Goal: Find specific page/section: Find specific page/section

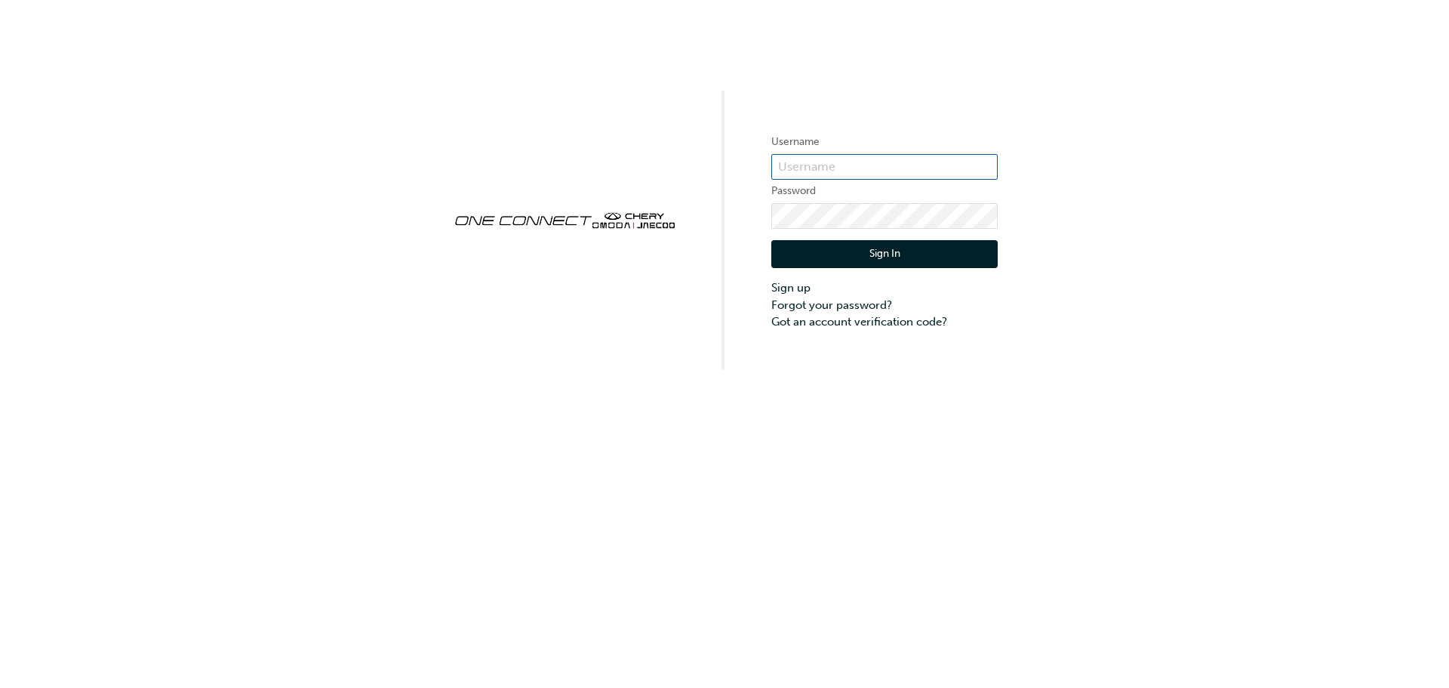
type input "CHAU1947"
click at [837, 172] on input "CHAU1947" at bounding box center [884, 167] width 226 height 26
click at [932, 242] on button "Sign In" at bounding box center [884, 254] width 226 height 29
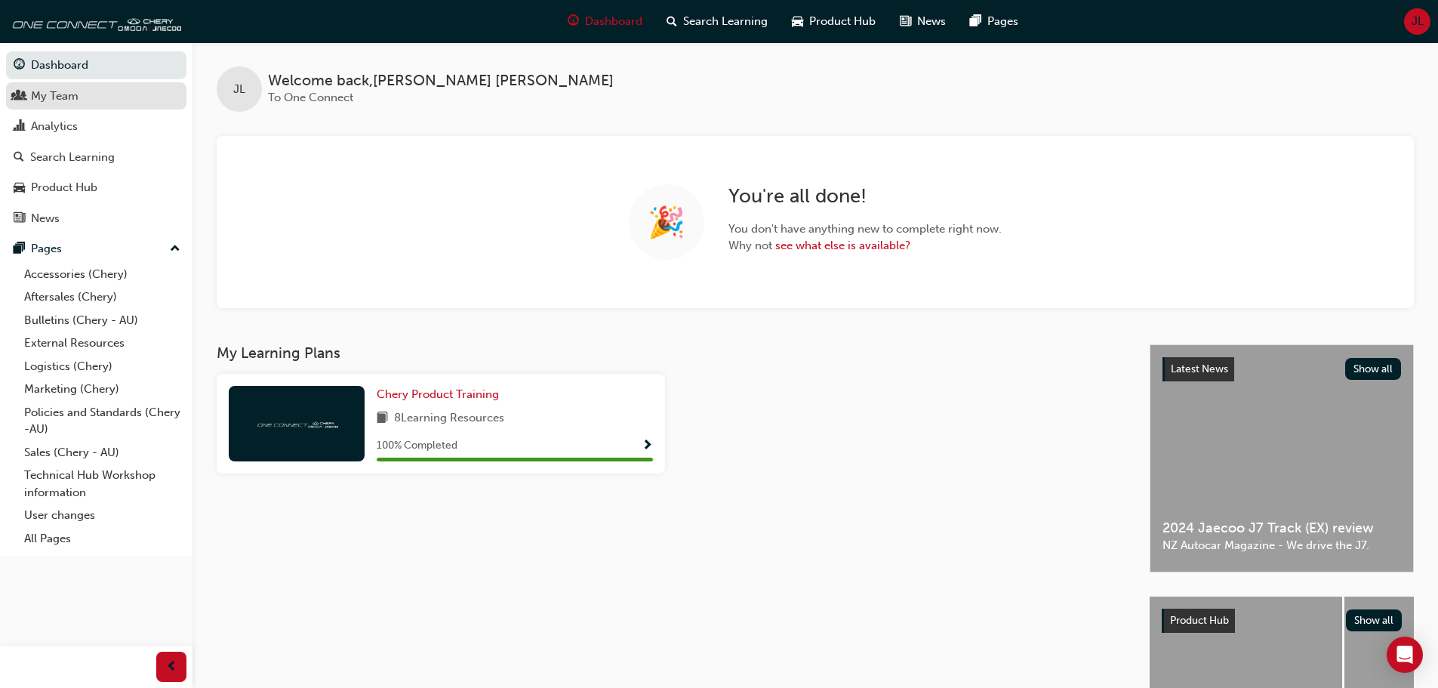
click at [66, 100] on div "My Team" at bounding box center [55, 96] width 48 height 17
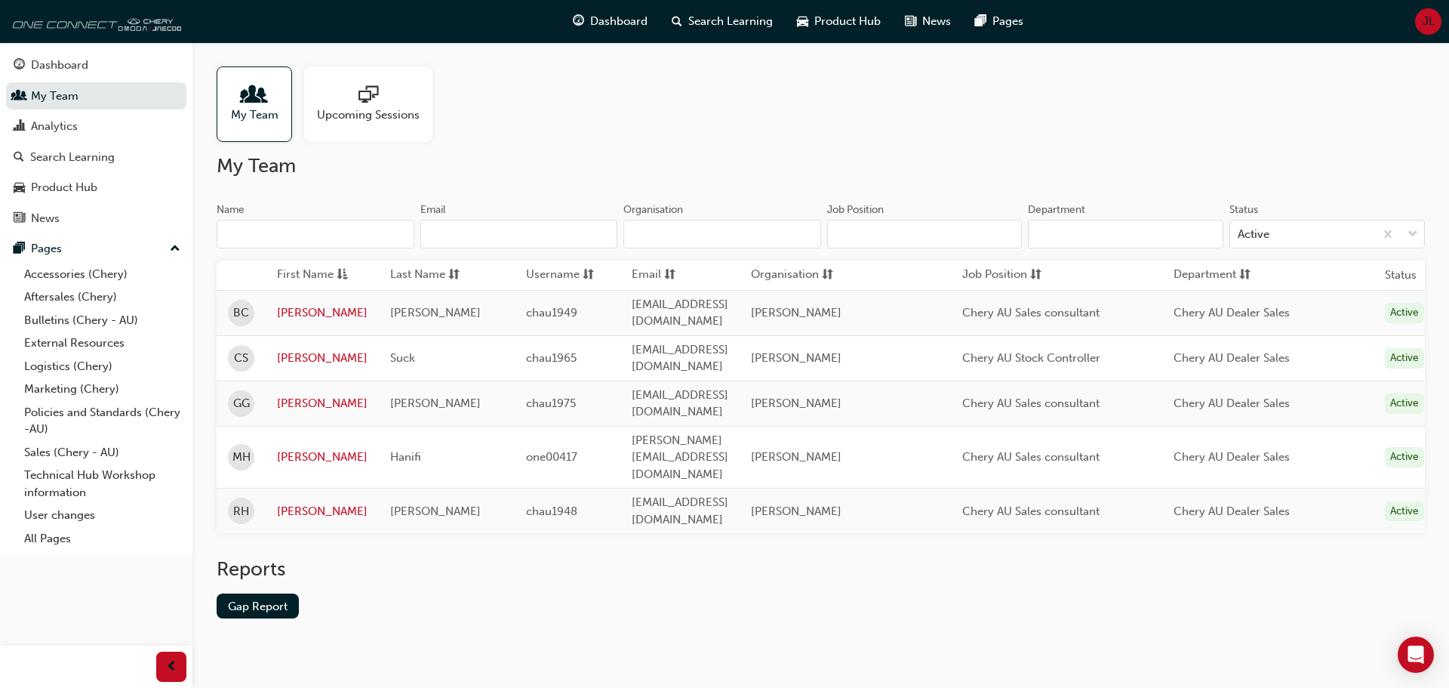
click at [60, 28] on img at bounding box center [95, 21] width 174 height 30
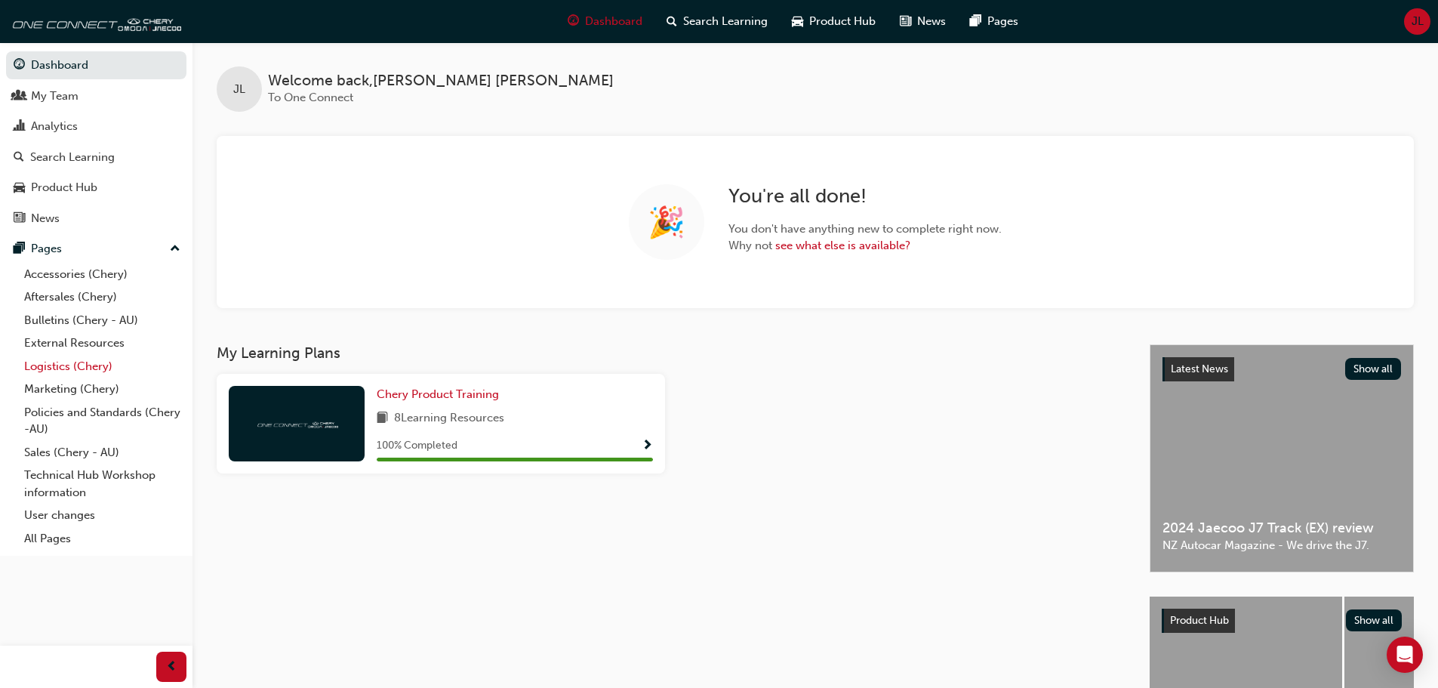
click at [91, 366] on link "Logistics (Chery)" at bounding box center [102, 366] width 168 height 23
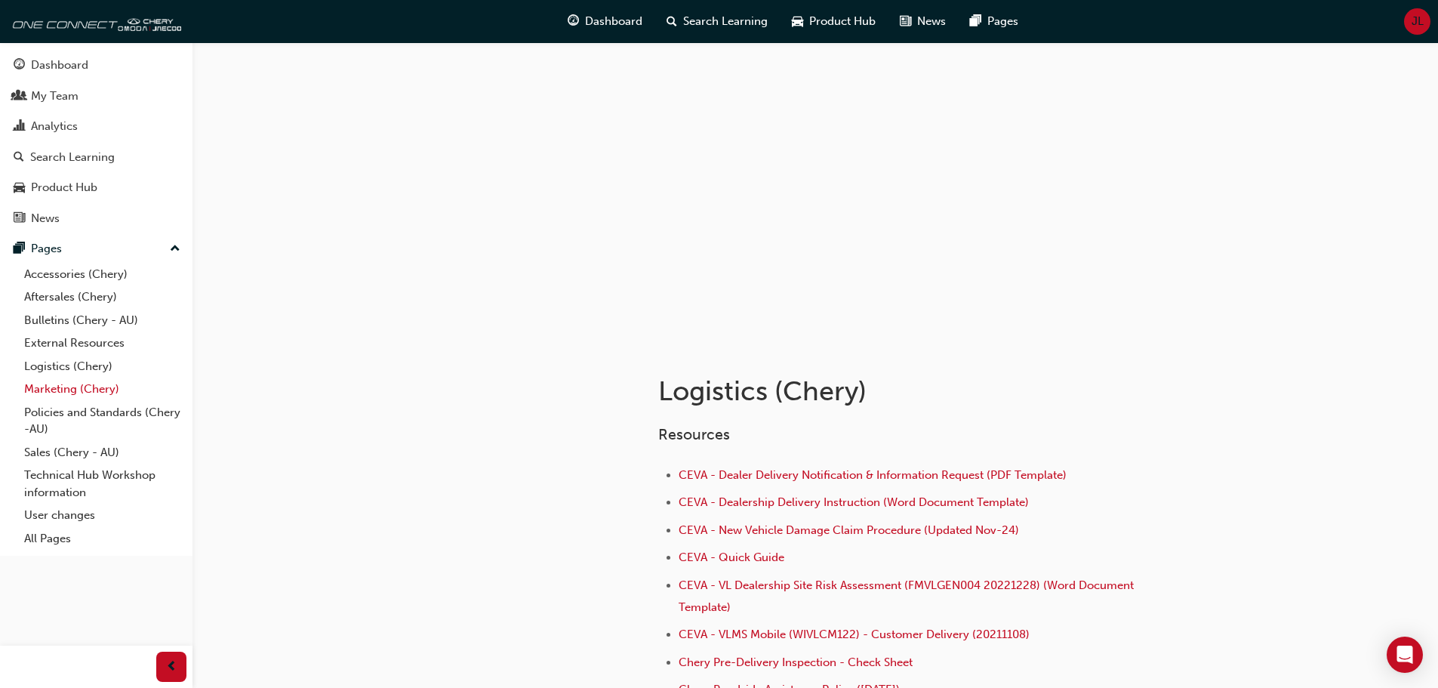
click at [102, 395] on link "Marketing (Chery)" at bounding box center [102, 388] width 168 height 23
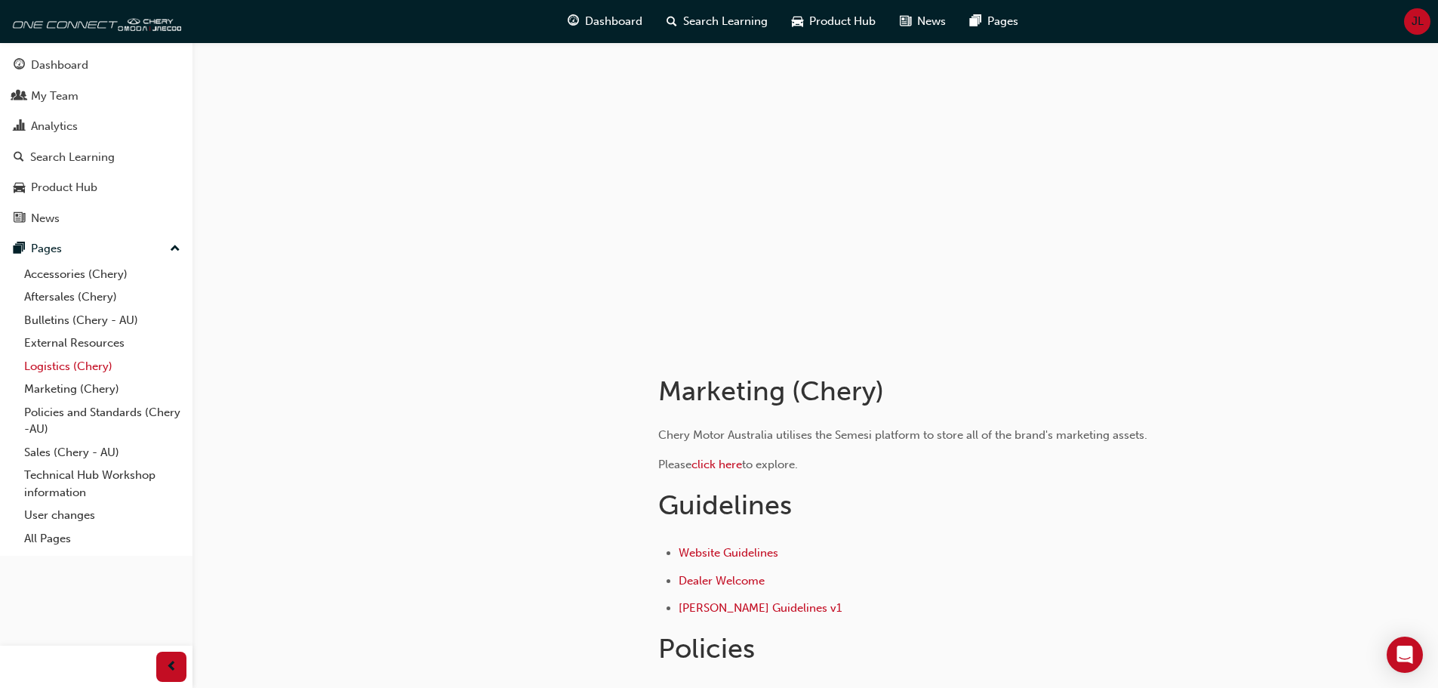
click at [102, 363] on link "Logistics (Chery)" at bounding box center [102, 366] width 168 height 23
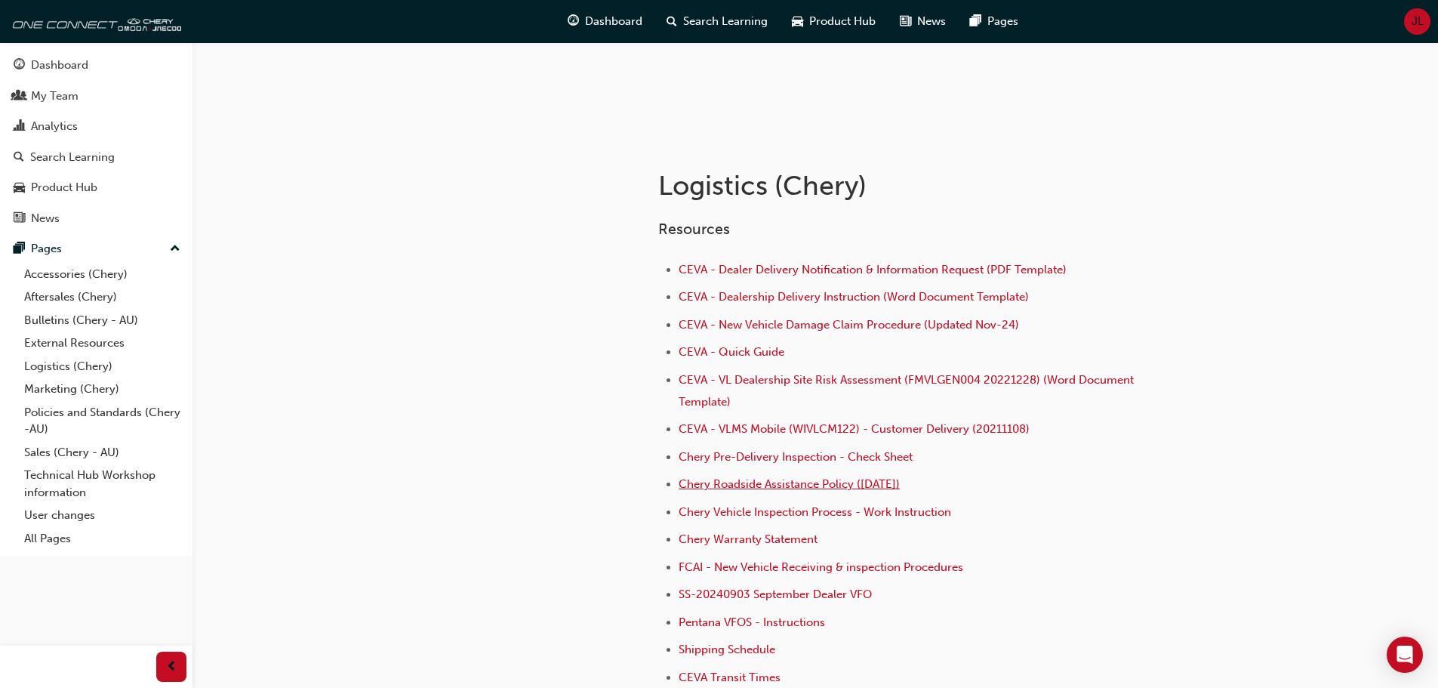
scroll to position [226, 0]
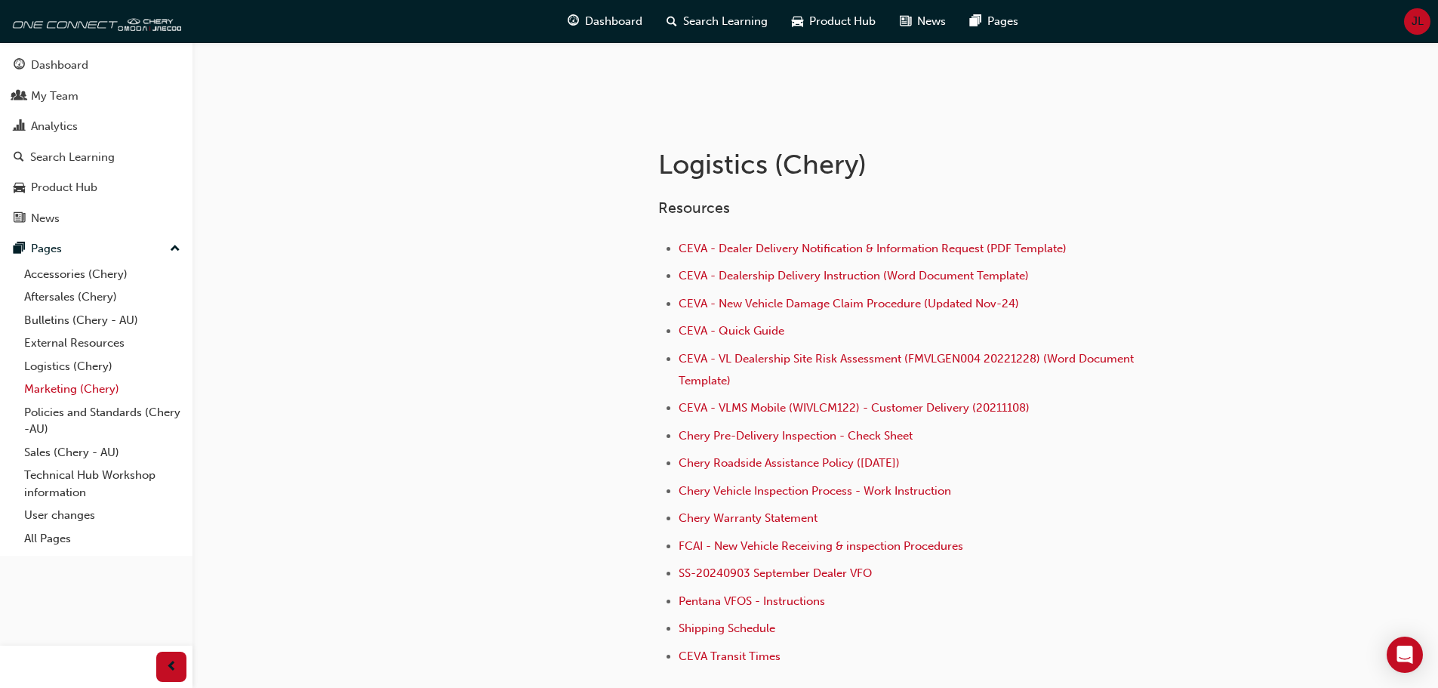
click at [91, 383] on link "Marketing (Chery)" at bounding box center [102, 388] width 168 height 23
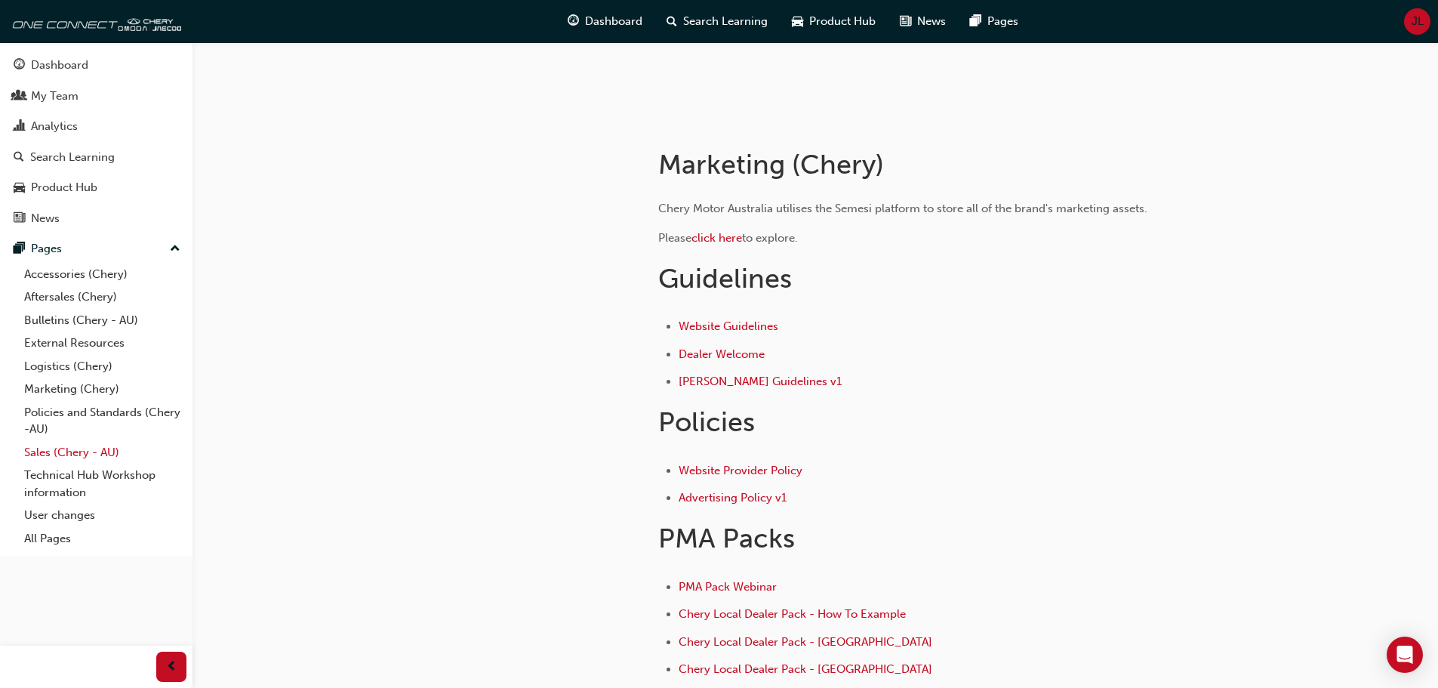
click at [78, 451] on link "Sales (Chery - AU)" at bounding box center [102, 452] width 168 height 23
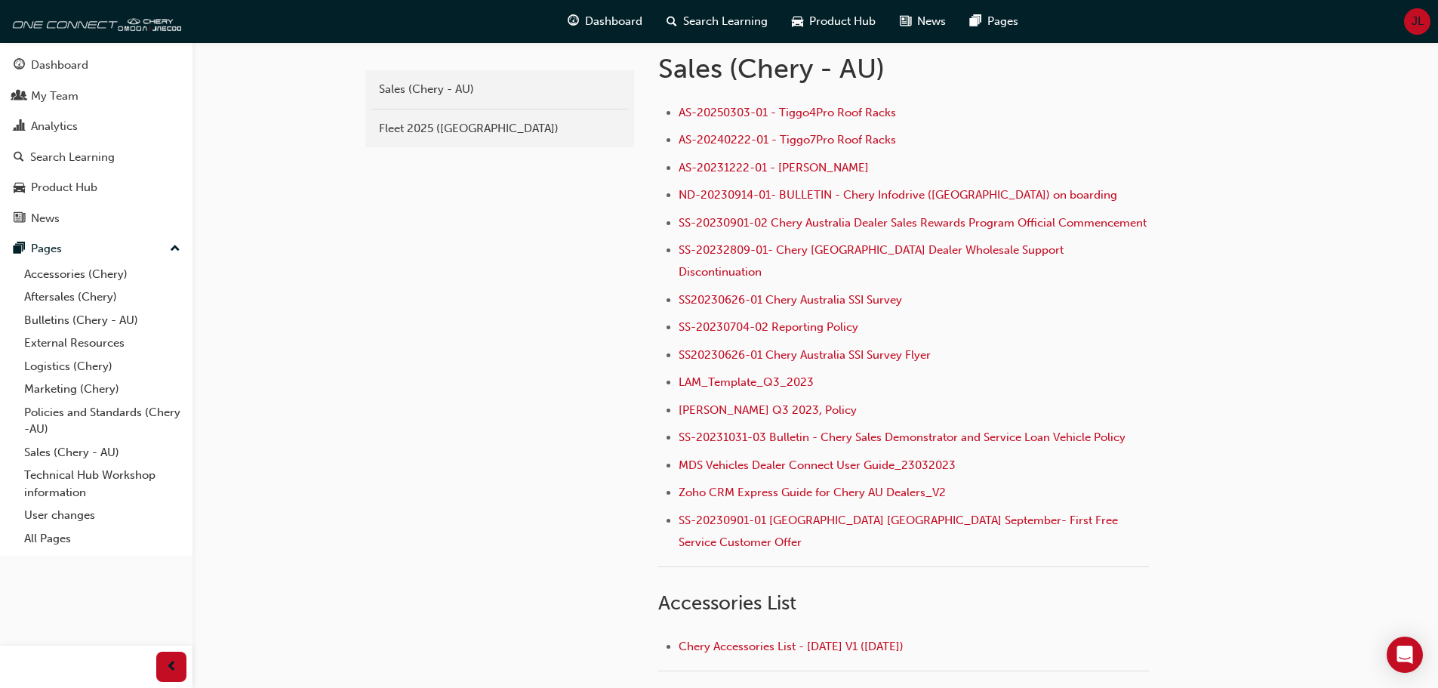
scroll to position [489, 0]
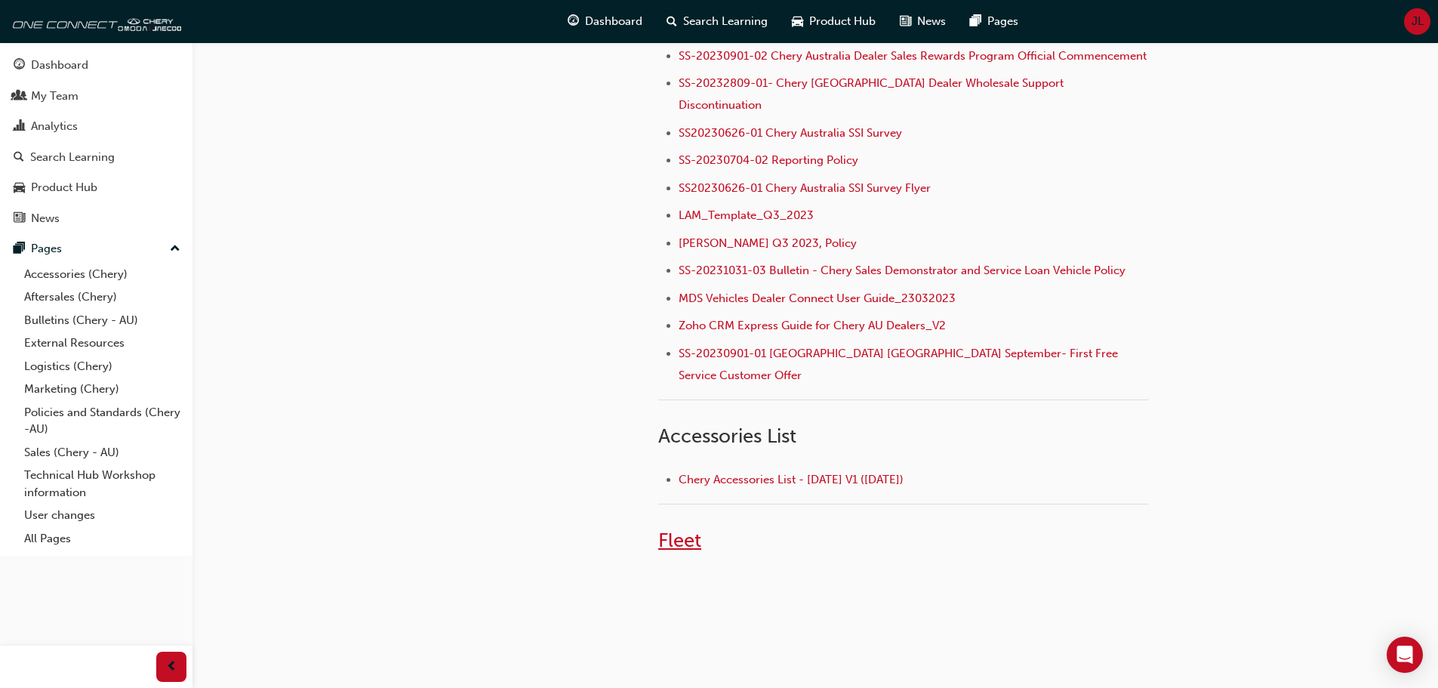
click at [677, 528] on span "Fleet" at bounding box center [679, 539] width 43 height 23
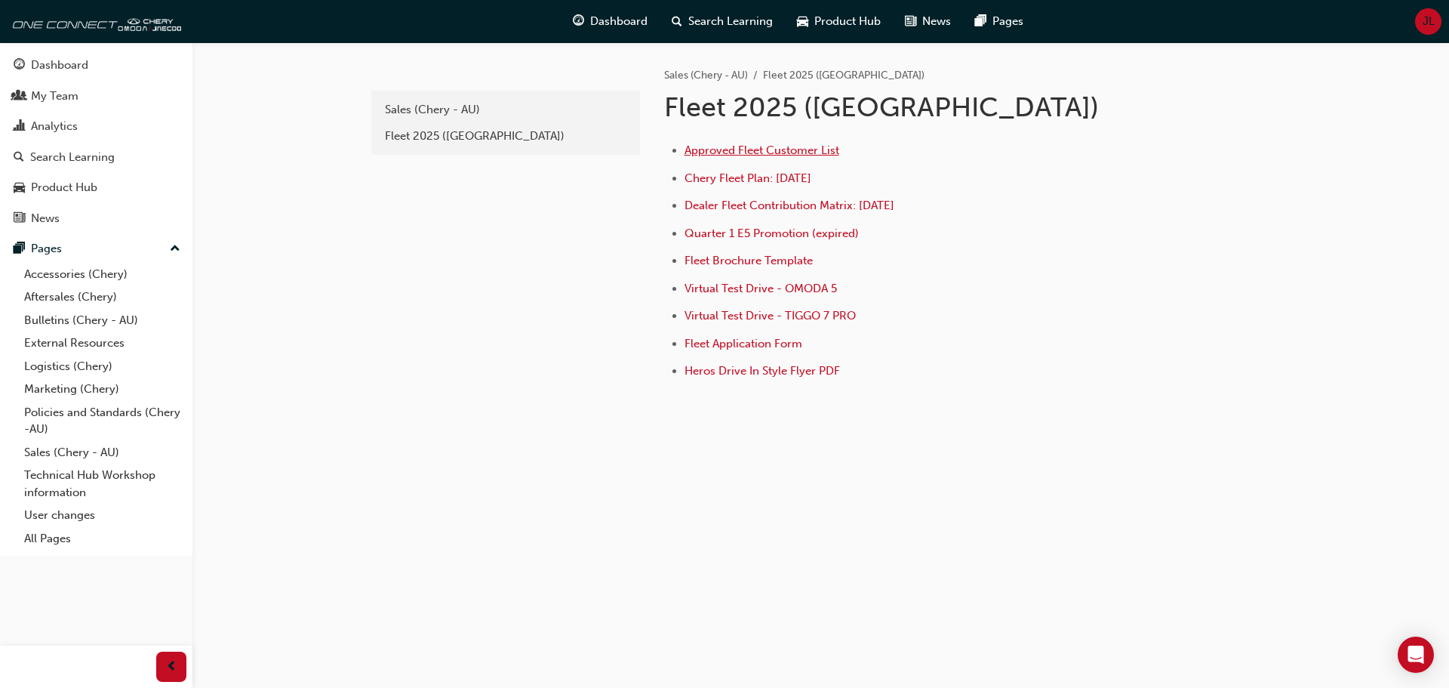
click at [764, 154] on span "Approved Fleet Customer List" at bounding box center [762, 150] width 155 height 14
